Goal: Find specific page/section: Find specific page/section

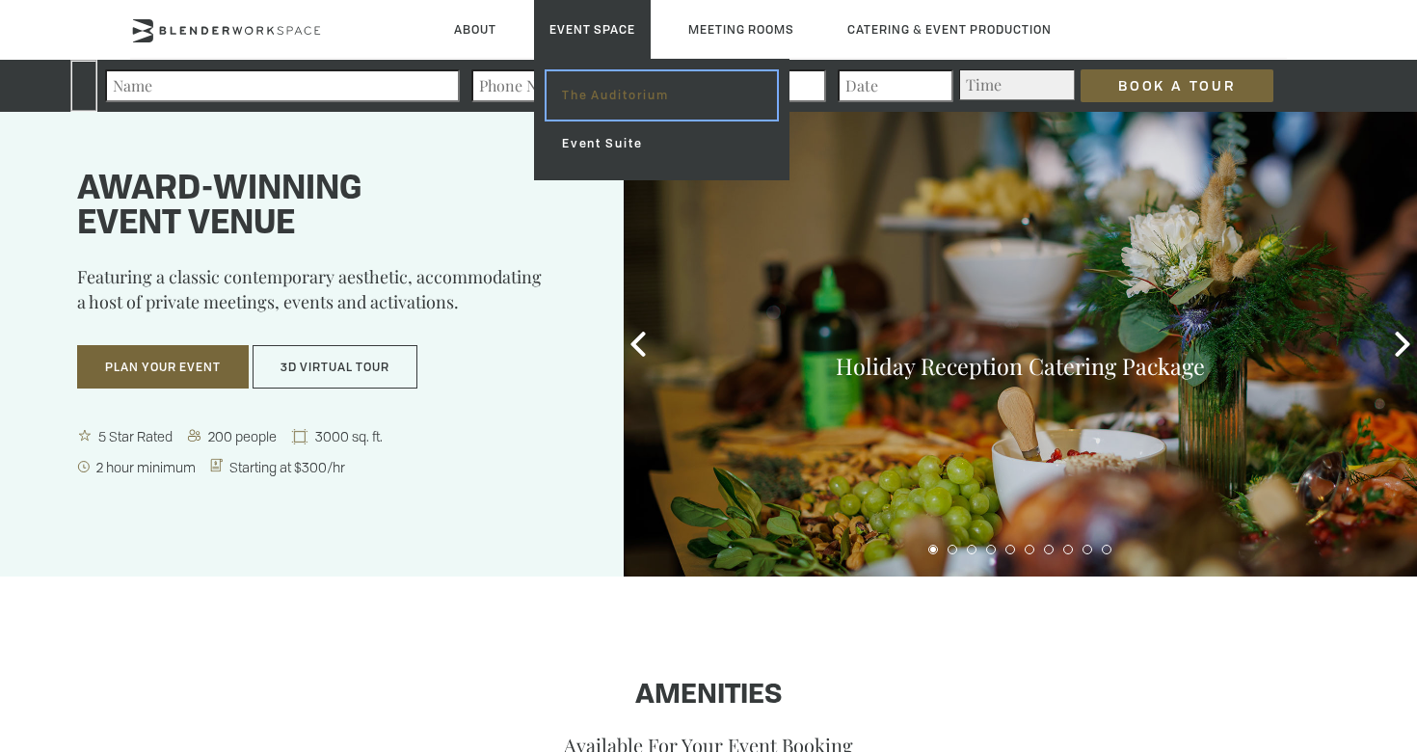
click at [574, 102] on link "The Auditorium" at bounding box center [662, 95] width 230 height 48
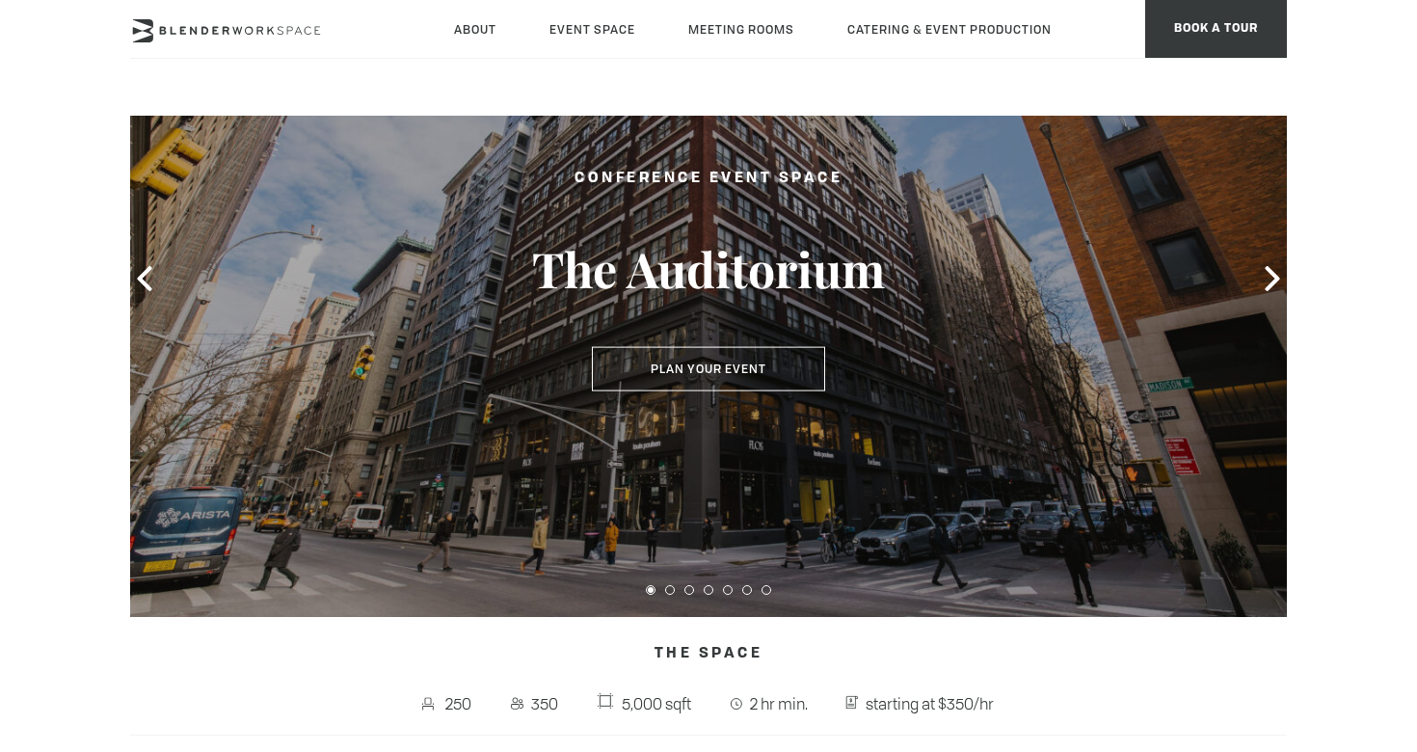
scroll to position [170, 0]
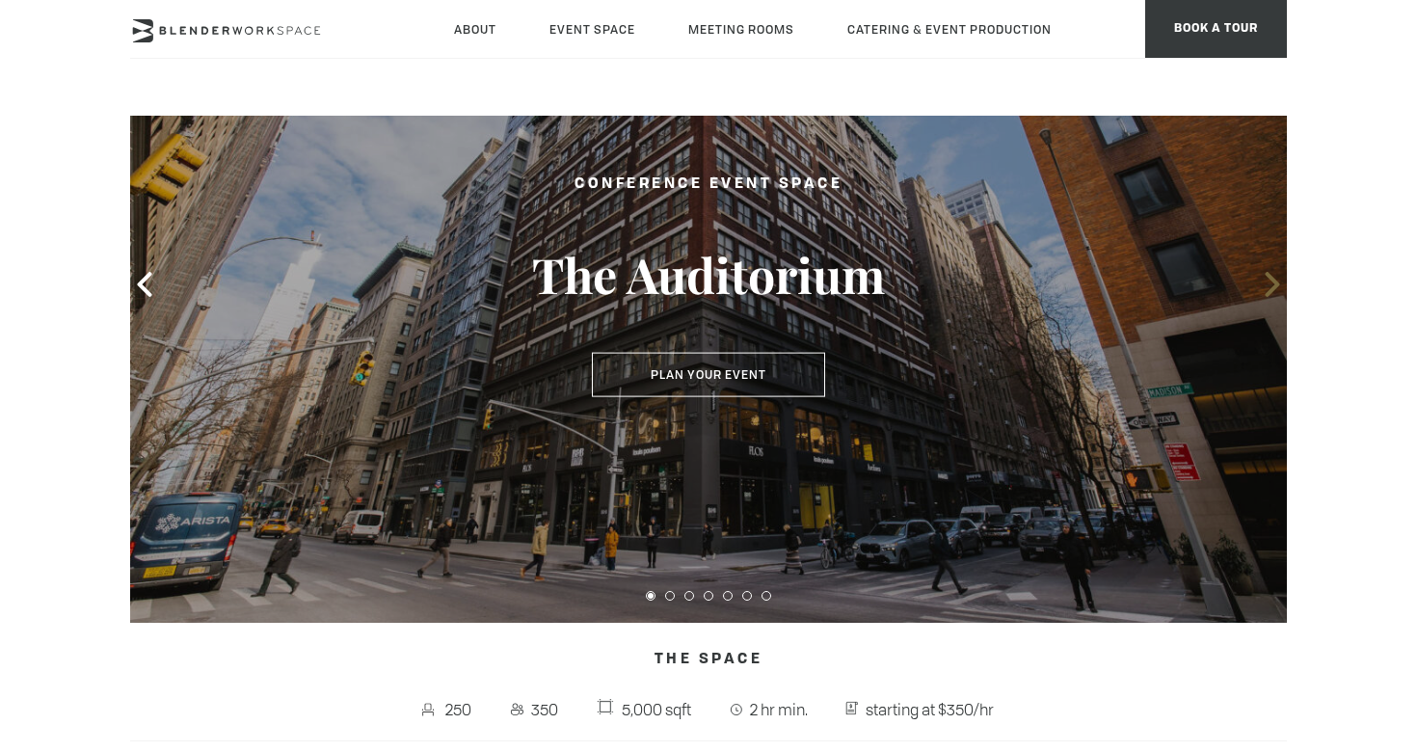
click at [1276, 283] on icon at bounding box center [1272, 284] width 14 height 25
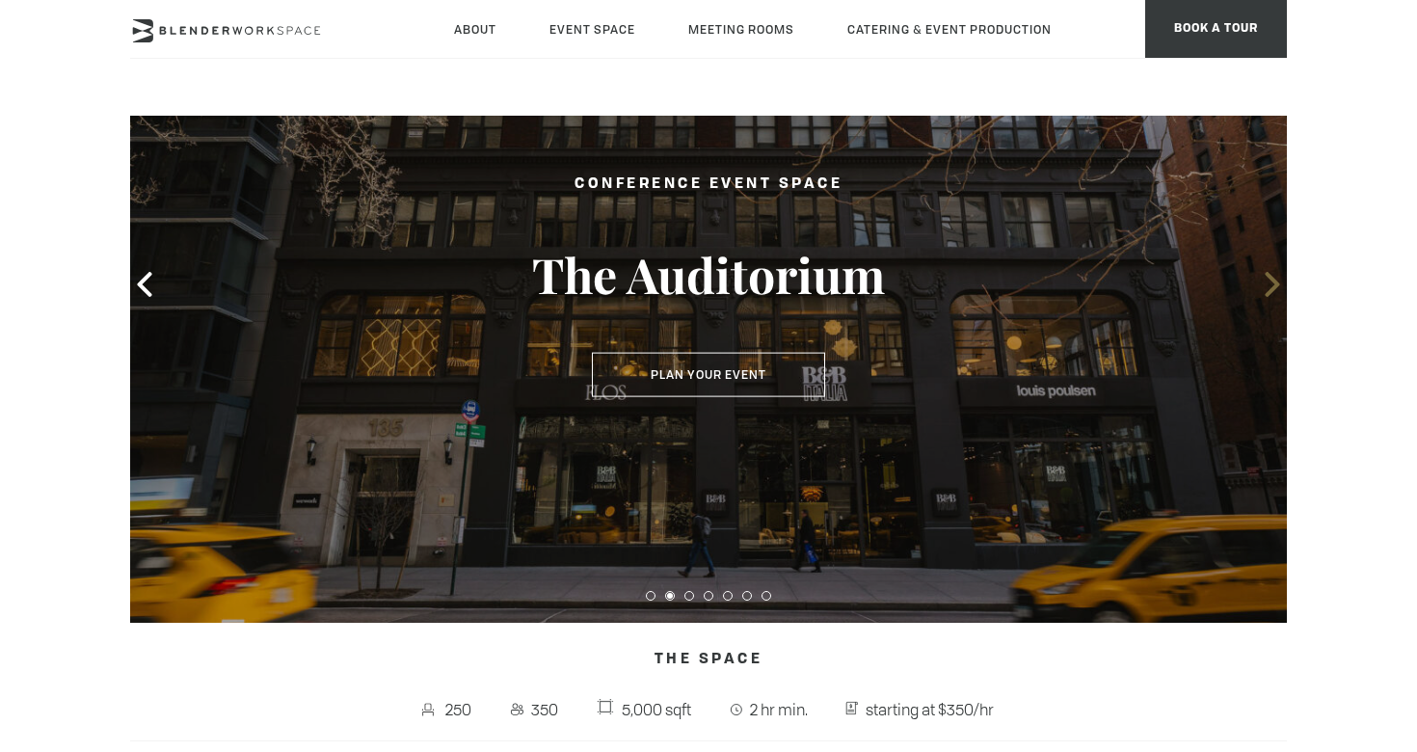
click at [1276, 283] on icon at bounding box center [1272, 284] width 14 height 25
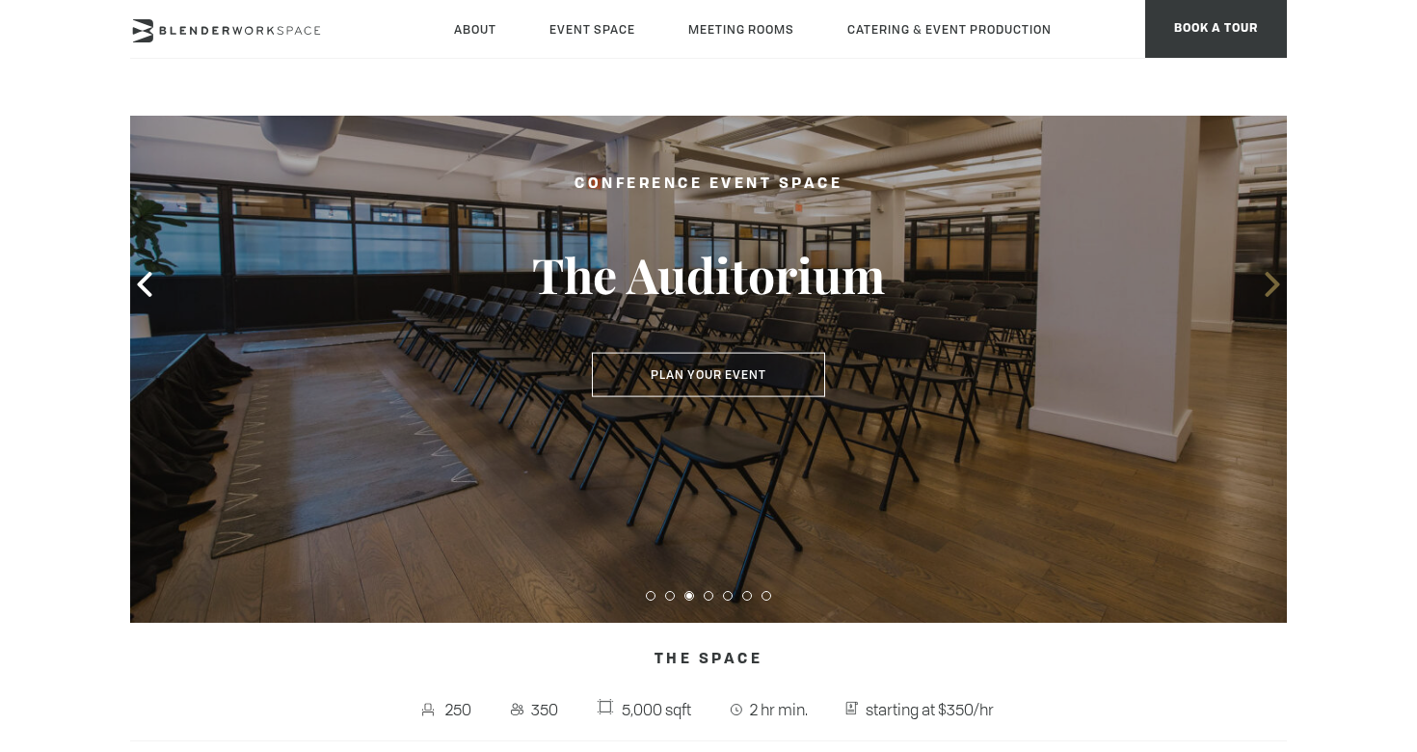
click at [1275, 284] on icon at bounding box center [1272, 284] width 14 height 25
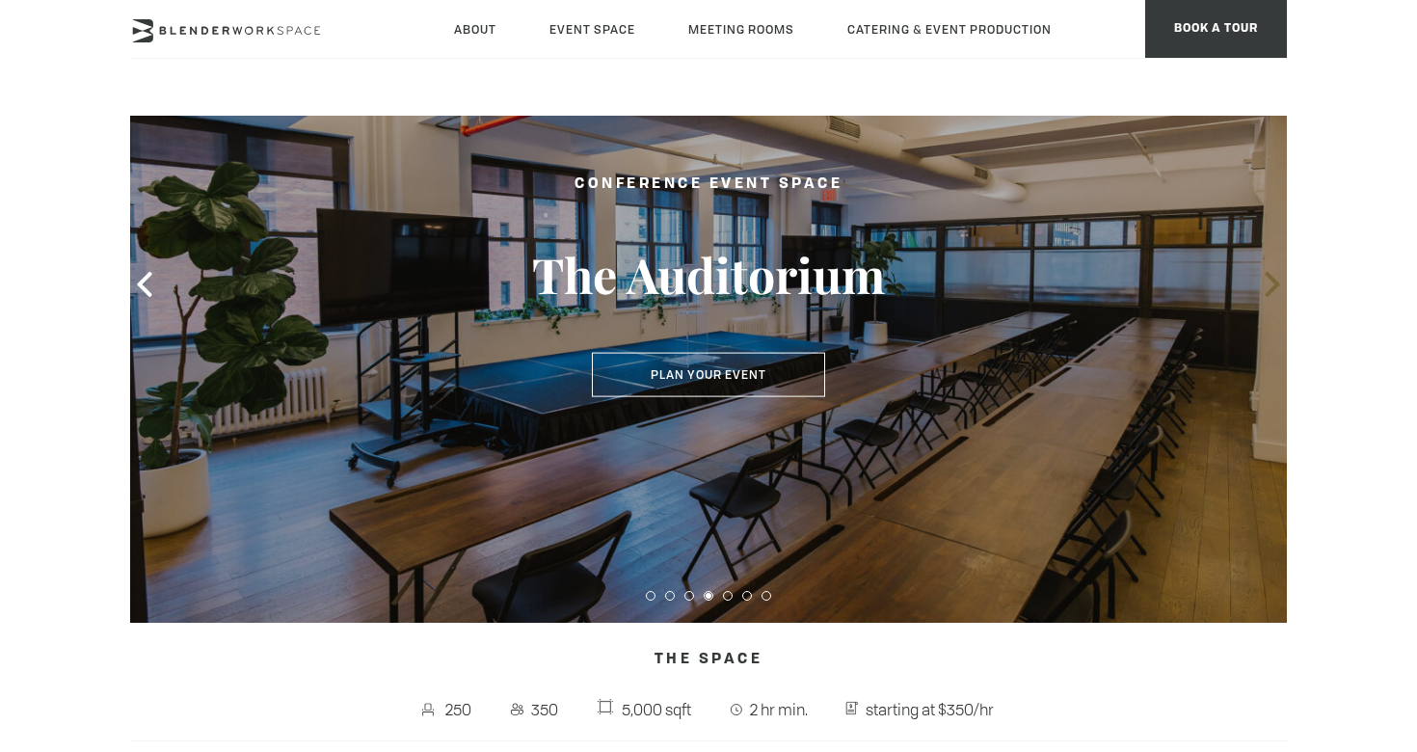
click at [1275, 284] on icon at bounding box center [1272, 284] width 14 height 25
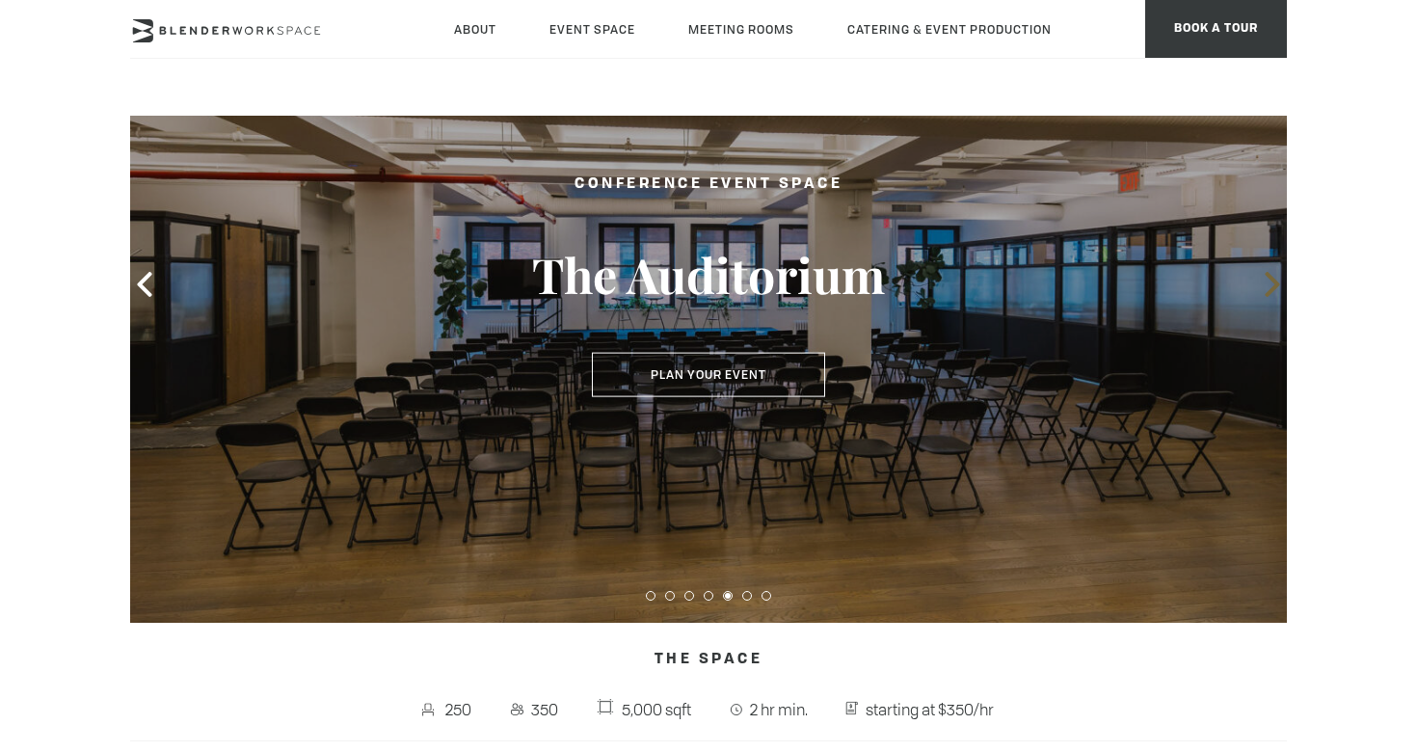
click at [1275, 284] on icon at bounding box center [1272, 284] width 14 height 25
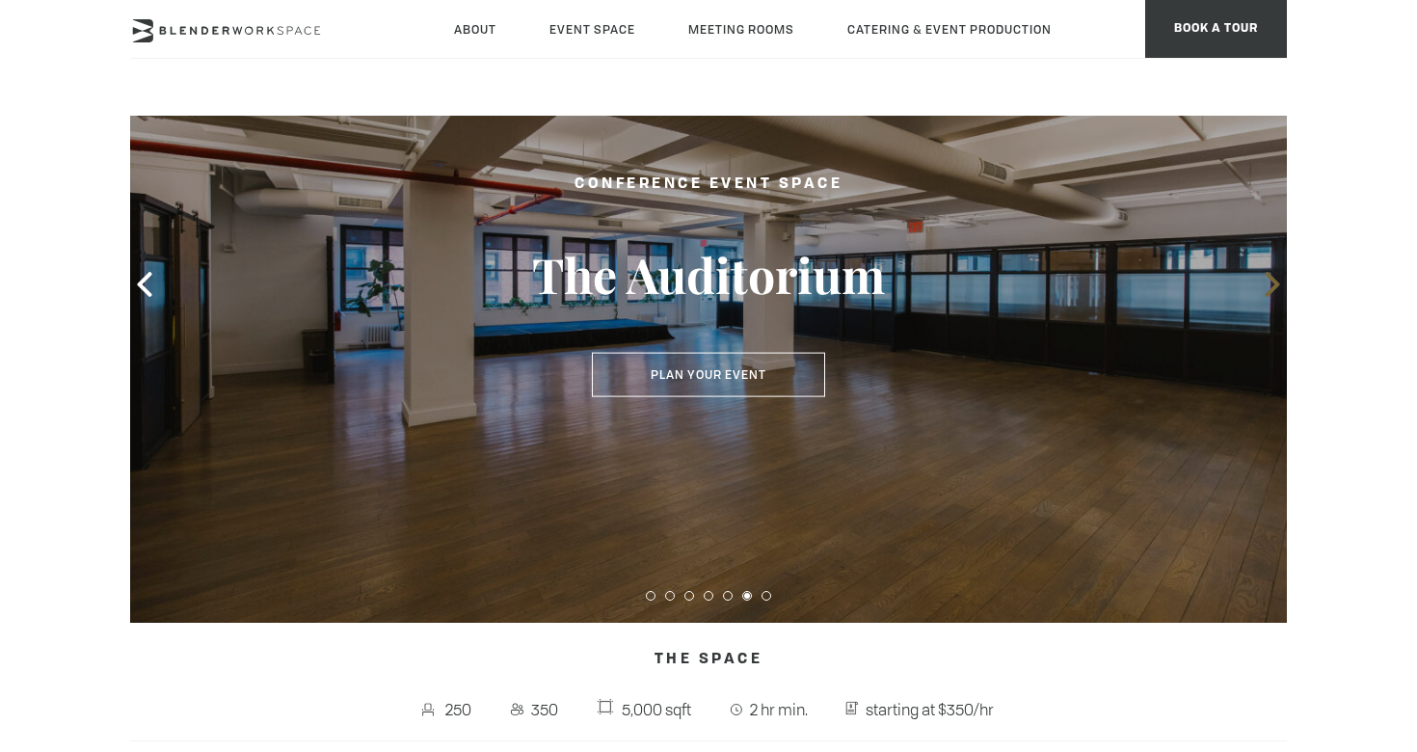
click at [1275, 284] on icon at bounding box center [1272, 284] width 14 height 25
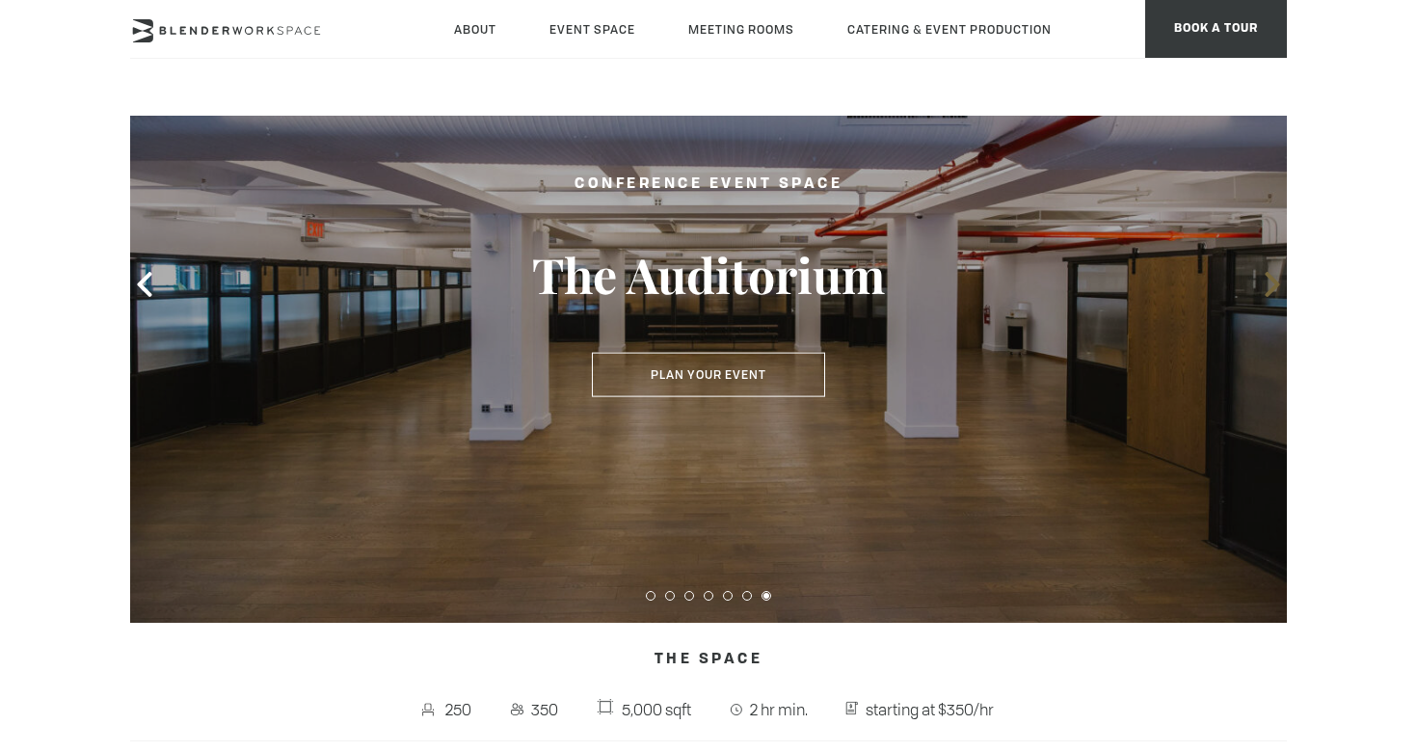
click at [1275, 284] on icon at bounding box center [1272, 284] width 14 height 25
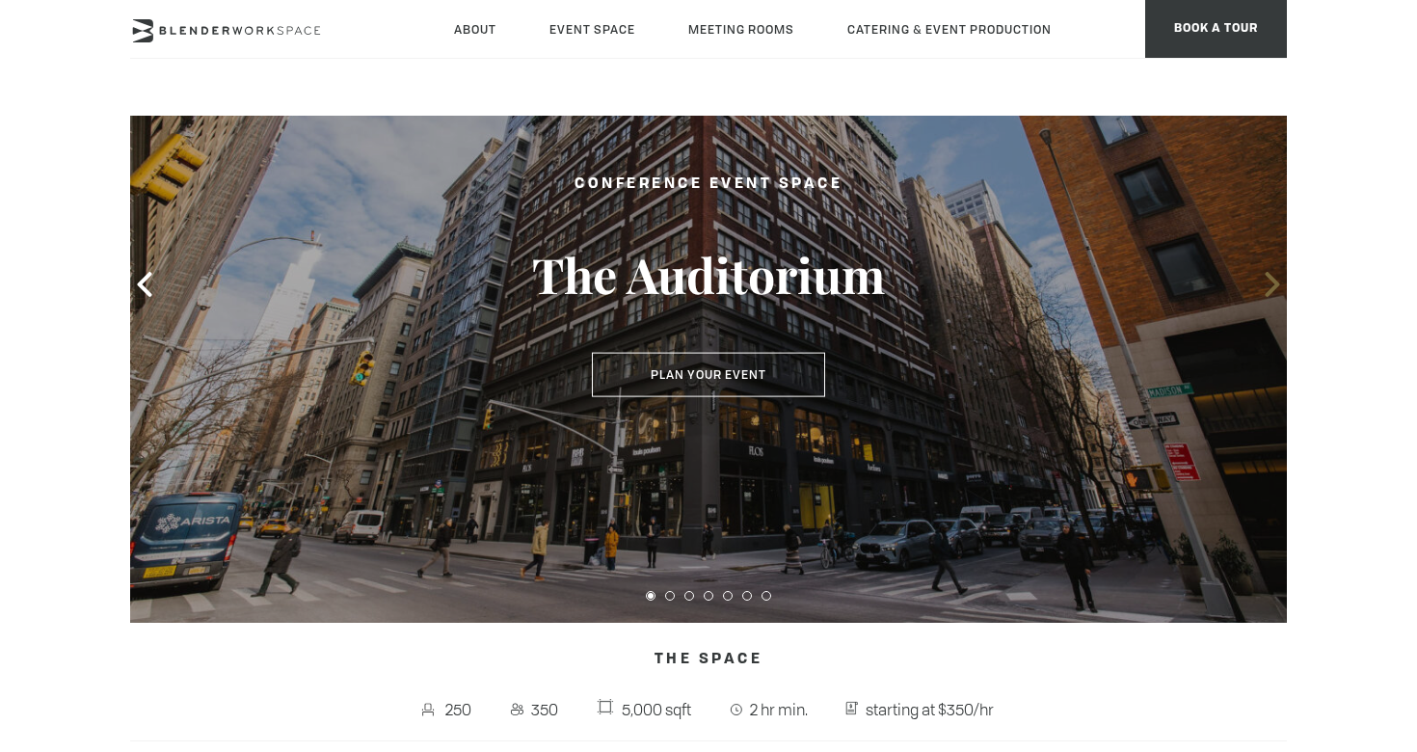
click at [1275, 284] on icon at bounding box center [1272, 284] width 25 height 25
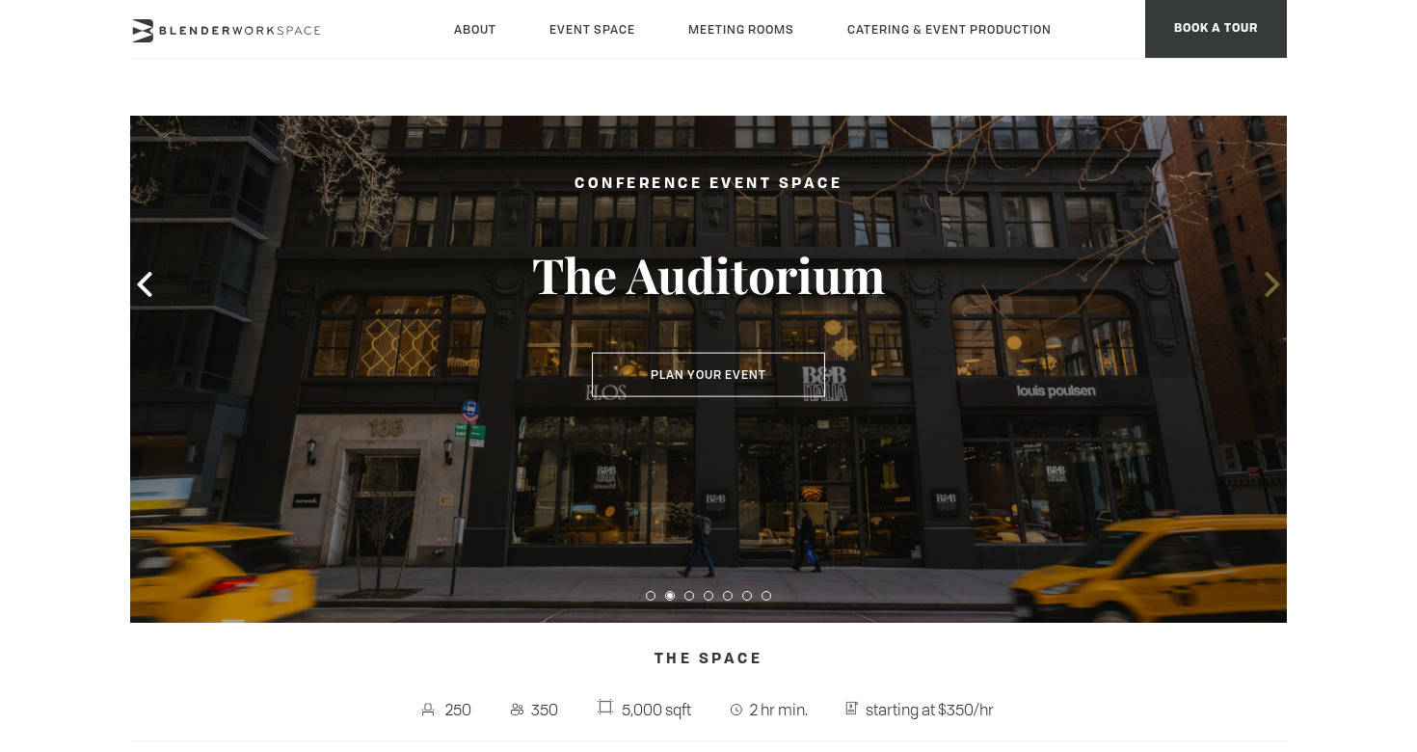
click at [1275, 284] on icon at bounding box center [1272, 284] width 25 height 25
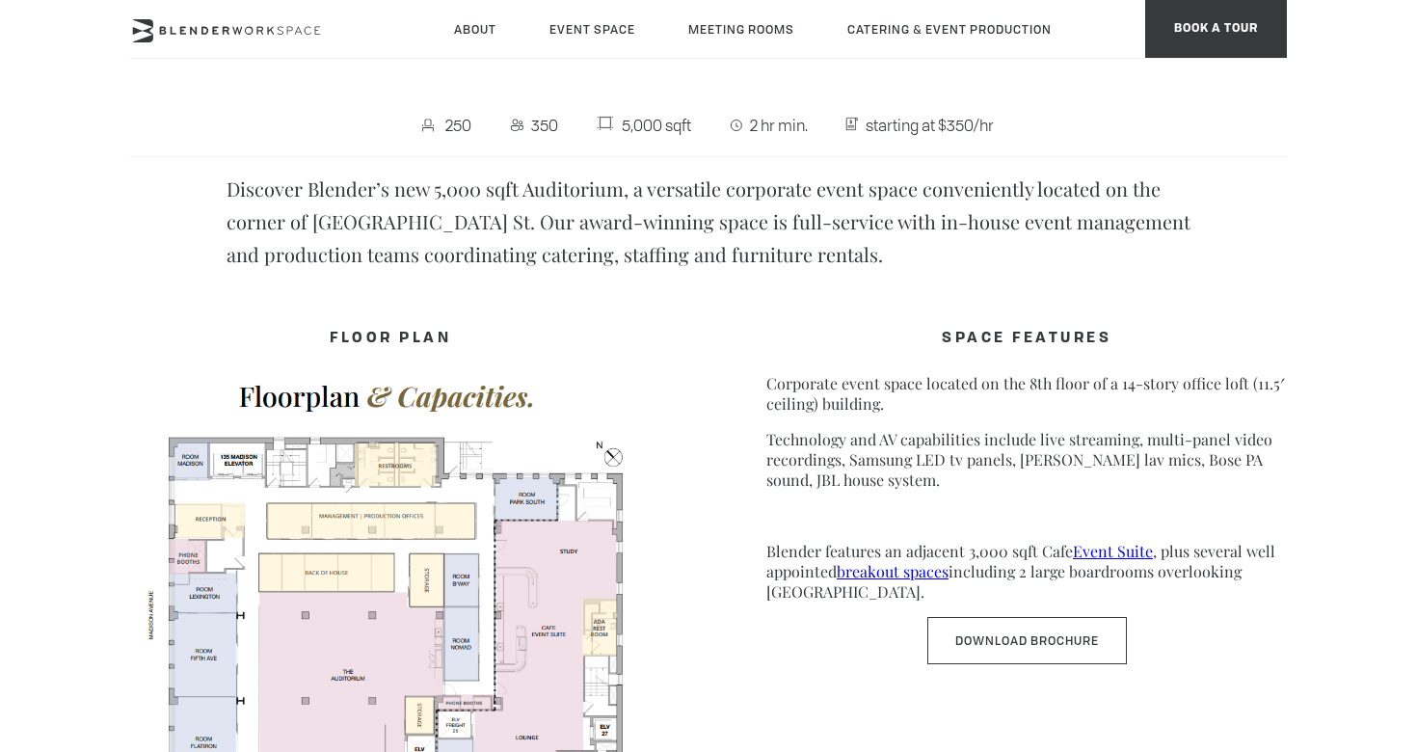
scroll to position [866, 0]
